Goal: Information Seeking & Learning: Check status

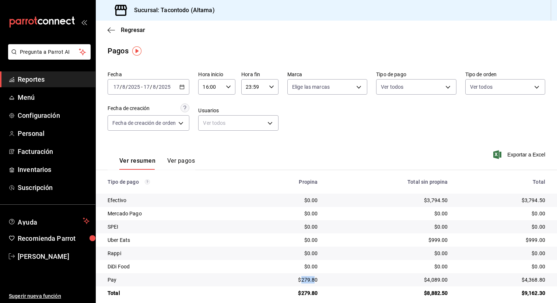
click at [230, 88] on icon "button" at bounding box center [228, 86] width 5 height 5
click at [212, 105] on button "00" at bounding box center [208, 105] width 15 height 15
type input "00:00"
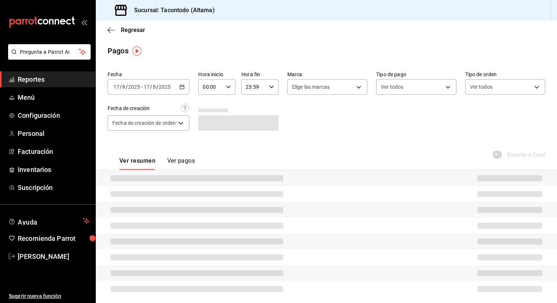
click at [126, 36] on div "Regresar" at bounding box center [326, 30] width 461 height 19
click at [129, 33] on span "Regresar" at bounding box center [133, 30] width 24 height 7
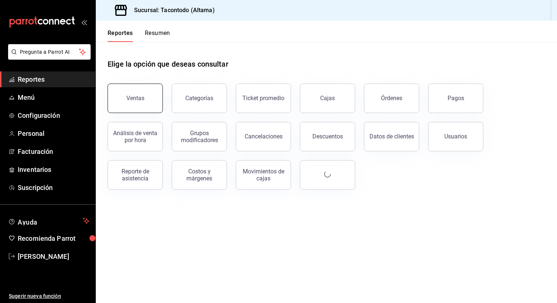
click at [128, 102] on button "Ventas" at bounding box center [135, 98] width 55 height 29
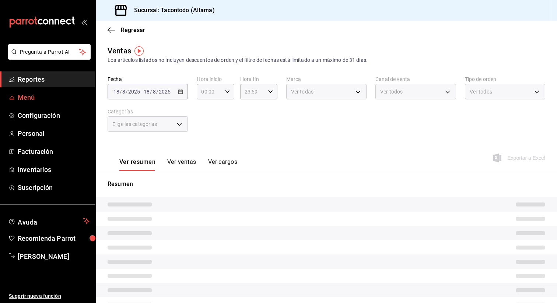
click at [30, 95] on span "Menú" at bounding box center [54, 97] width 72 height 10
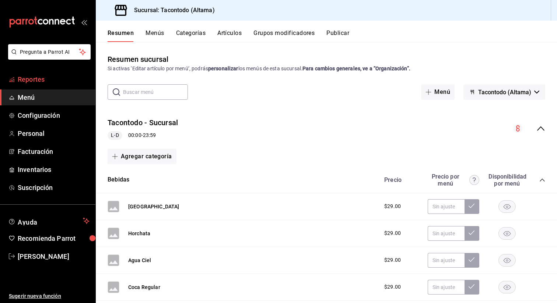
click at [44, 79] on span "Reportes" at bounding box center [54, 79] width 72 height 10
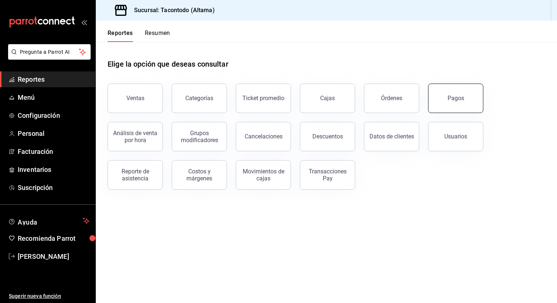
click at [468, 94] on button "Pagos" at bounding box center [455, 98] width 55 height 29
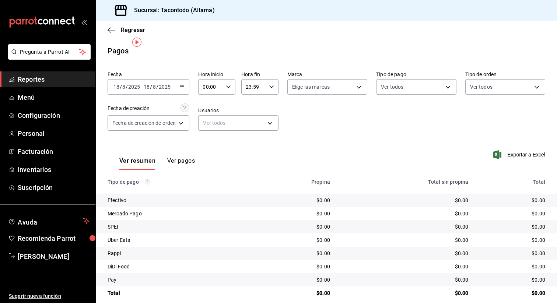
scroll to position [8, 0]
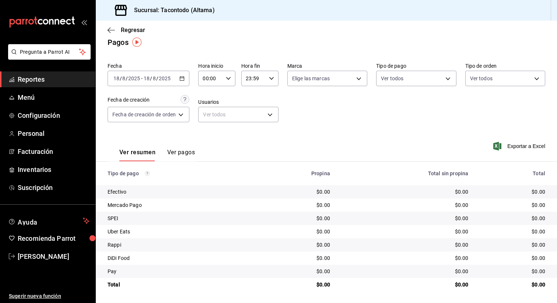
click at [151, 76] on span "/" at bounding box center [151, 79] width 2 height 6
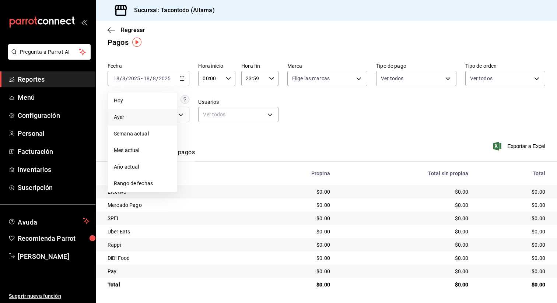
click at [136, 118] on span "Ayer" at bounding box center [142, 117] width 57 height 8
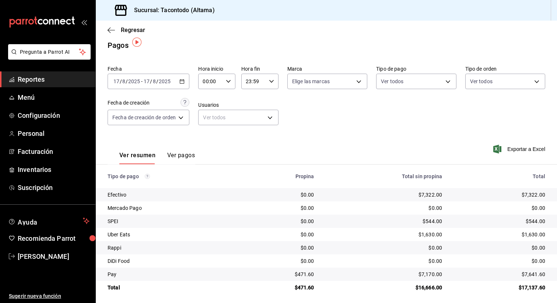
scroll to position [8, 0]
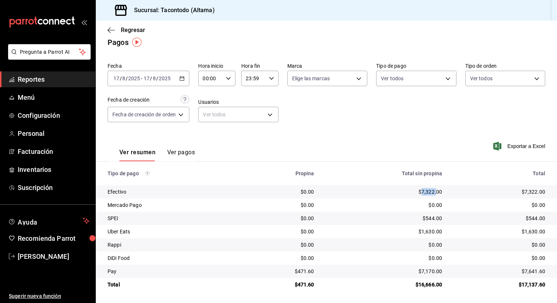
drag, startPoint x: 421, startPoint y: 193, endPoint x: 435, endPoint y: 193, distance: 14.4
click at [435, 193] on div "$7,322.00" at bounding box center [384, 191] width 116 height 7
copy div "7,322."
drag, startPoint x: 425, startPoint y: 219, endPoint x: 434, endPoint y: 219, distance: 8.8
click at [434, 219] on div "$544.00" at bounding box center [384, 218] width 116 height 7
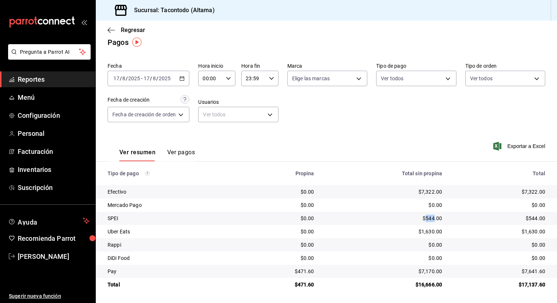
copy div "544"
drag, startPoint x: 421, startPoint y: 232, endPoint x: 435, endPoint y: 231, distance: 13.7
click at [435, 231] on div "$1,630.00" at bounding box center [384, 231] width 116 height 7
copy div "1,630."
drag, startPoint x: 422, startPoint y: 270, endPoint x: 433, endPoint y: 270, distance: 11.0
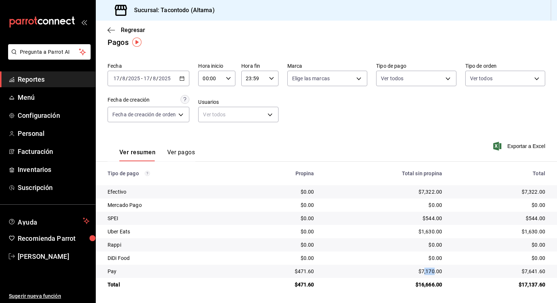
click at [433, 270] on div "$7,170.00" at bounding box center [384, 271] width 116 height 7
drag, startPoint x: 421, startPoint y: 271, endPoint x: 435, endPoint y: 270, distance: 14.0
click at [435, 270] on div "$7,170.00" at bounding box center [384, 271] width 116 height 7
copy div "7,170."
